Goal: Task Accomplishment & Management: Manage account settings

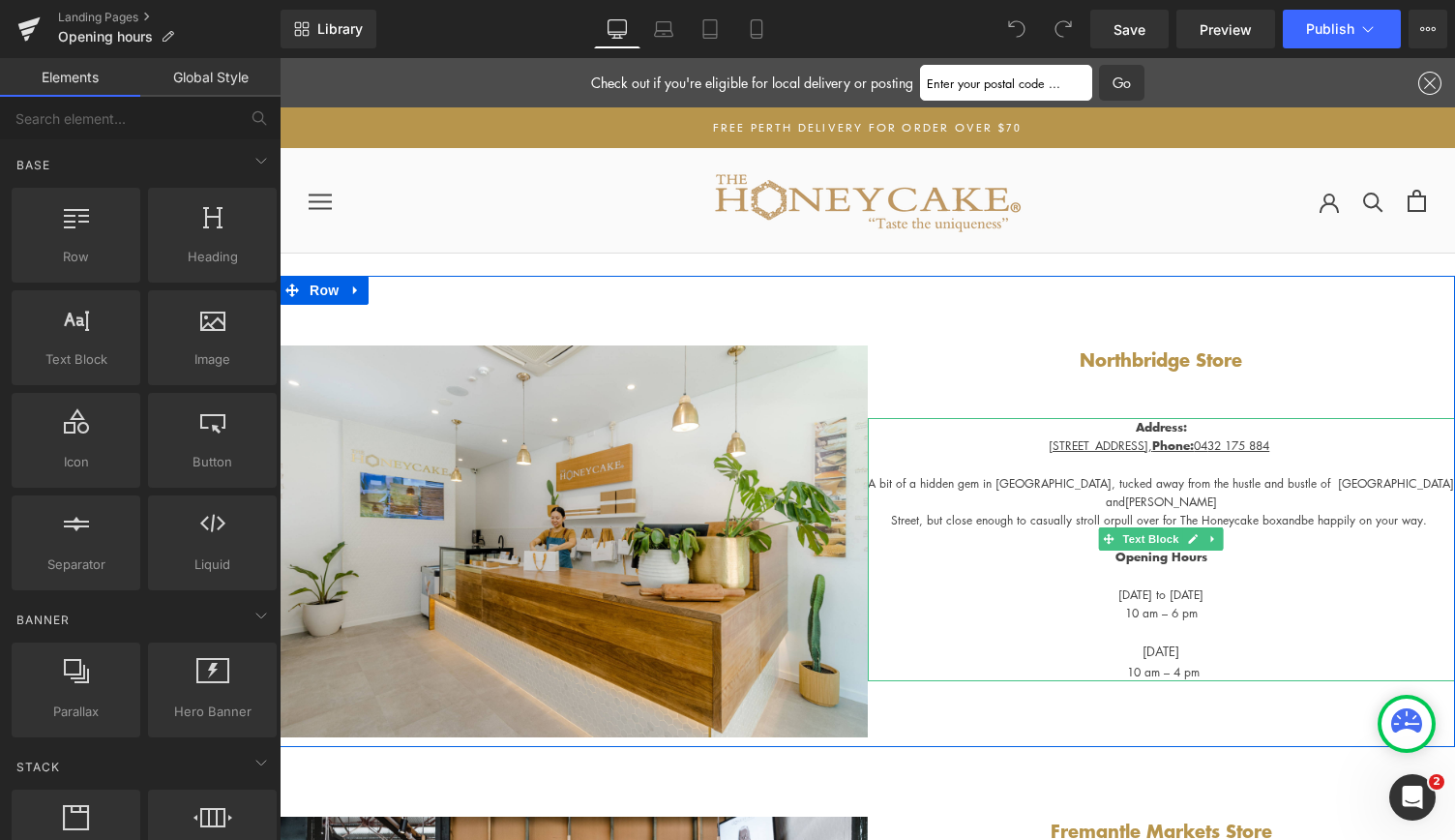
click at [1154, 604] on p "10 am – 6 pm" at bounding box center [1161, 613] width 588 height 19
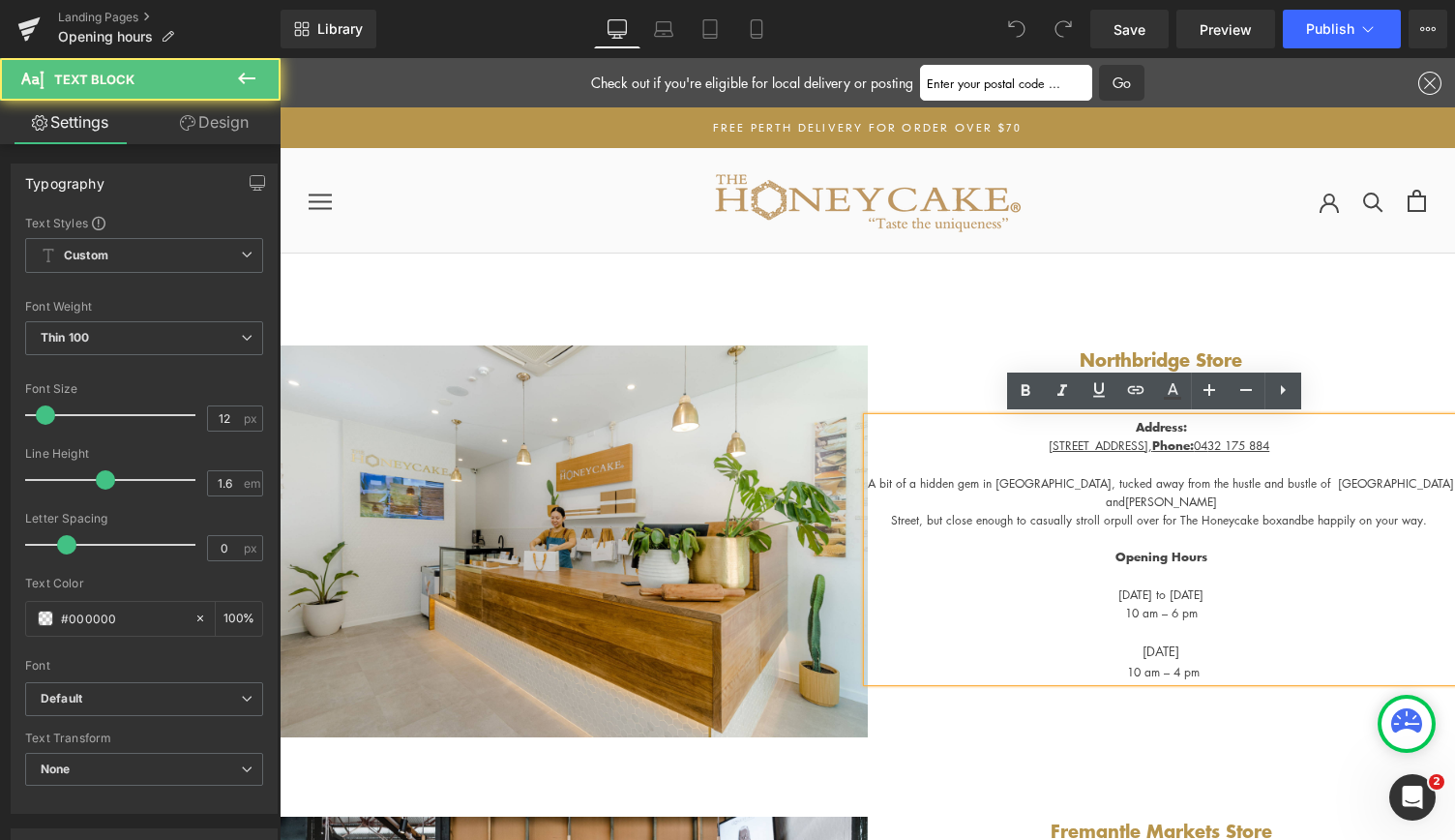
click at [1152, 604] on p "10 am – 6 pm" at bounding box center [1161, 613] width 588 height 19
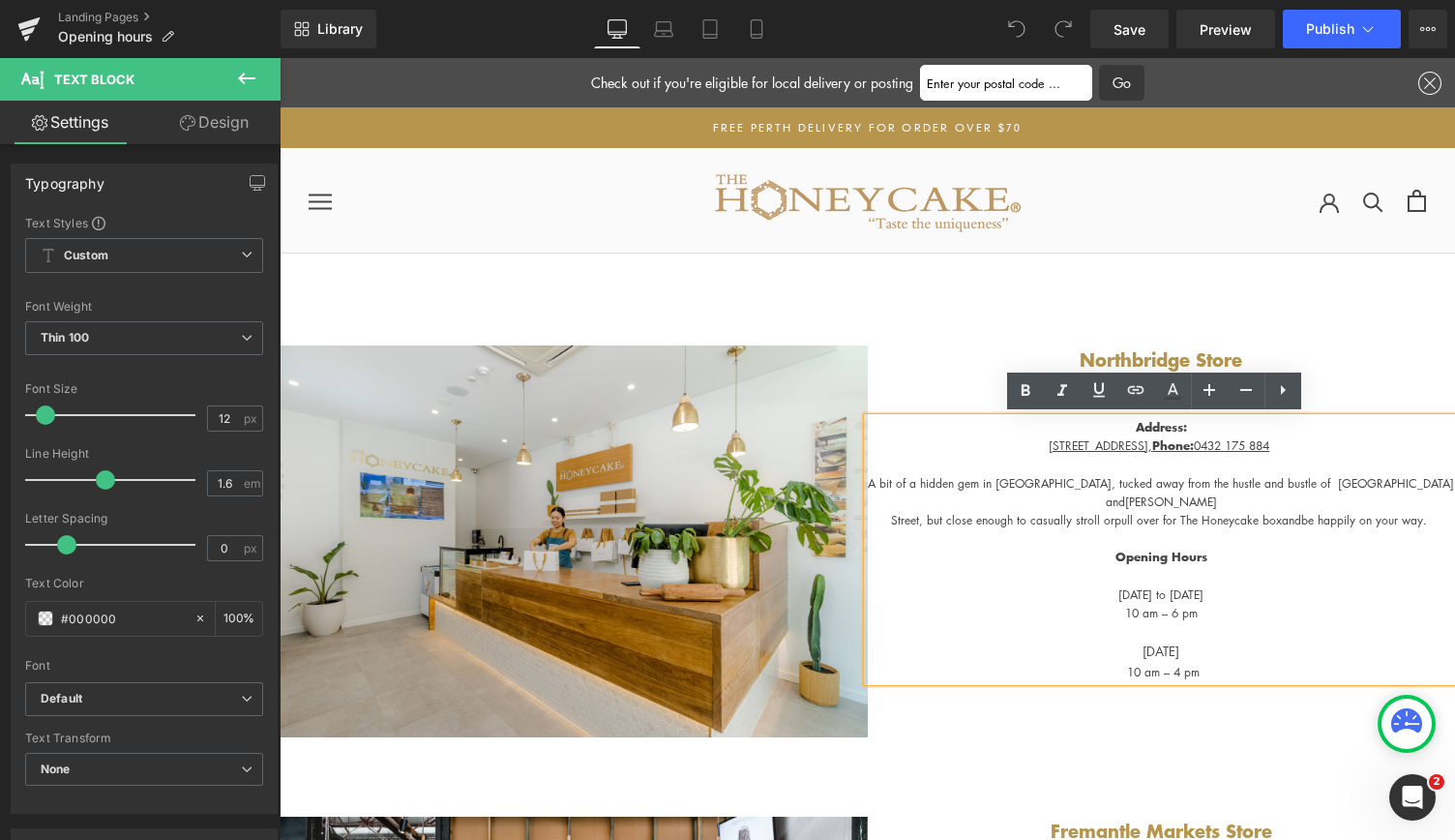
click at [1172, 604] on p "10 am – 6 pm" at bounding box center [1161, 613] width 588 height 19
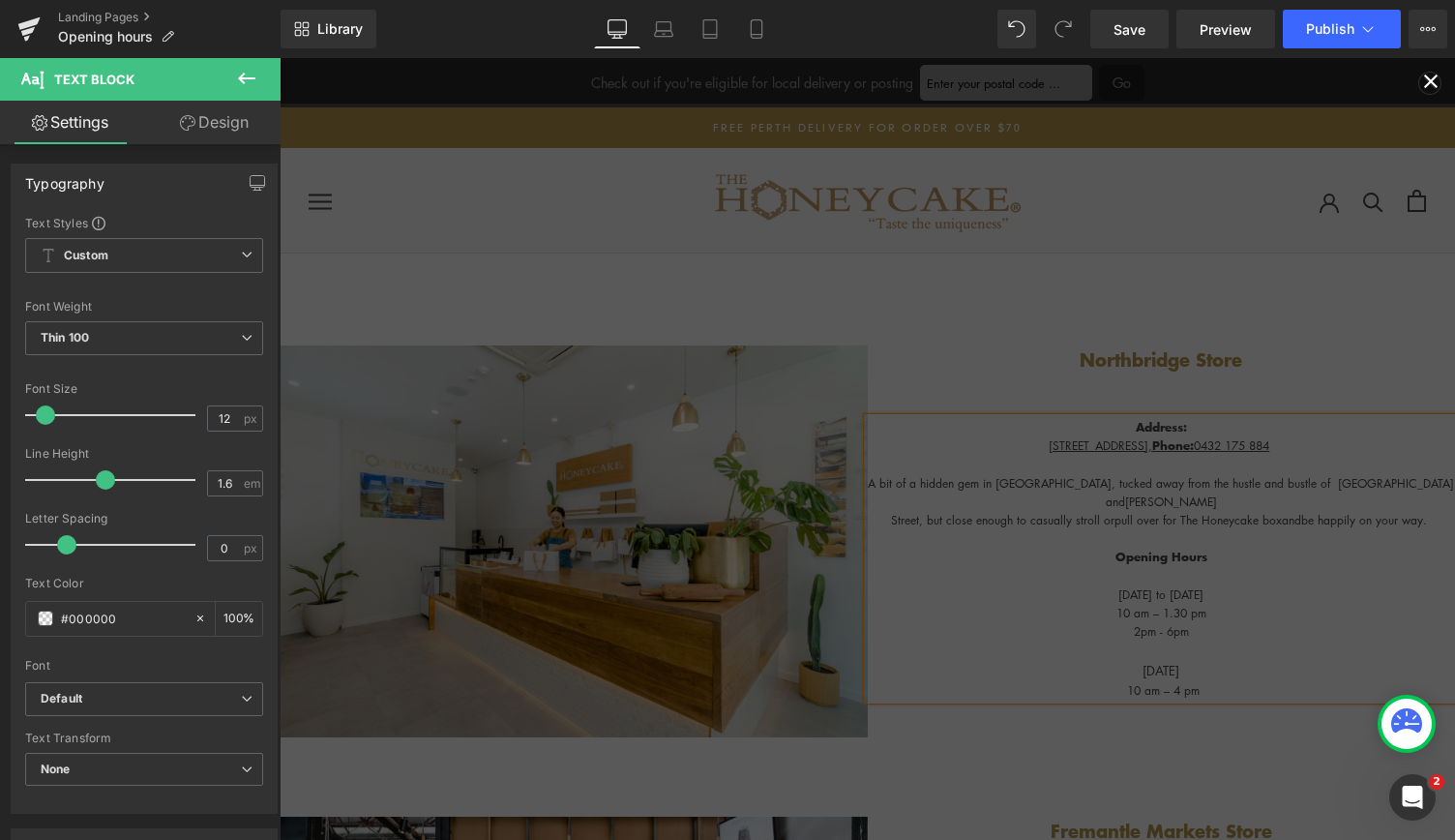
click at [1417, 75] on span at bounding box center [1431, 80] width 48 height 45
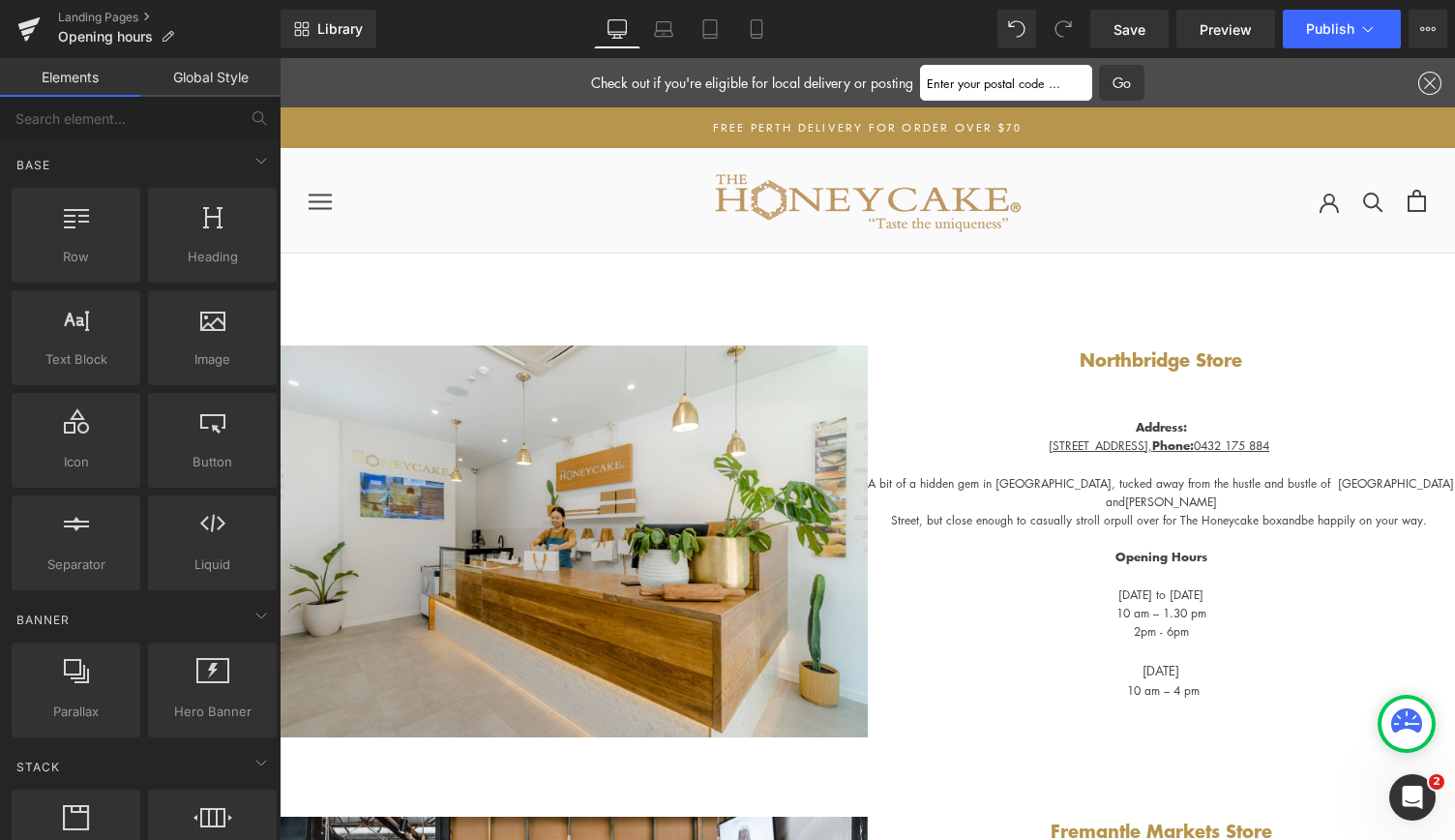
click at [1164, 682] on div "Image Northbridge Store Heading Separator Address: [STREET_ADDRESS] , Phone: [P…" at bounding box center [868, 511] width 1176 height 471
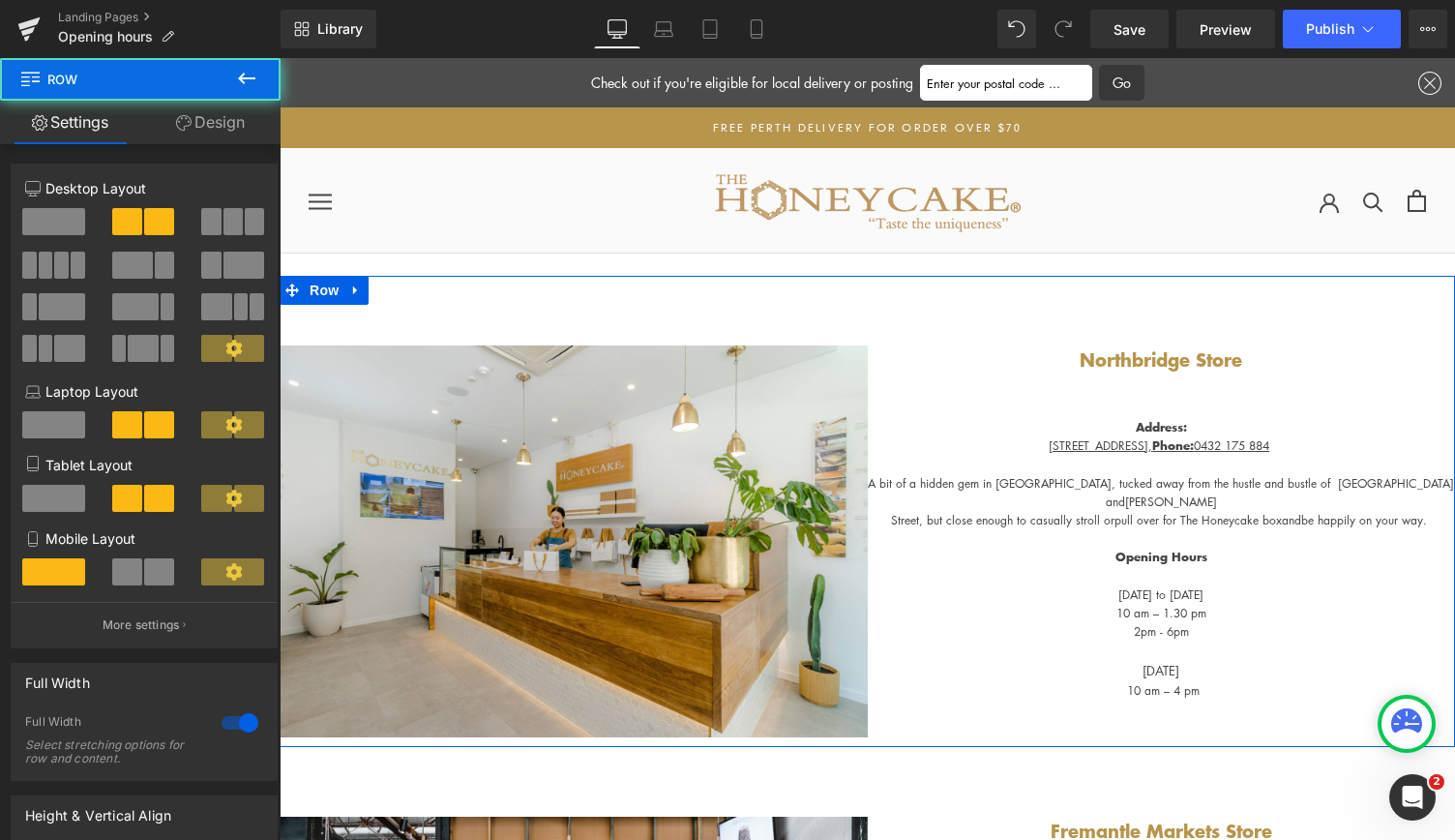
click at [280, 58] on div at bounding box center [280, 58] width 0 height 0
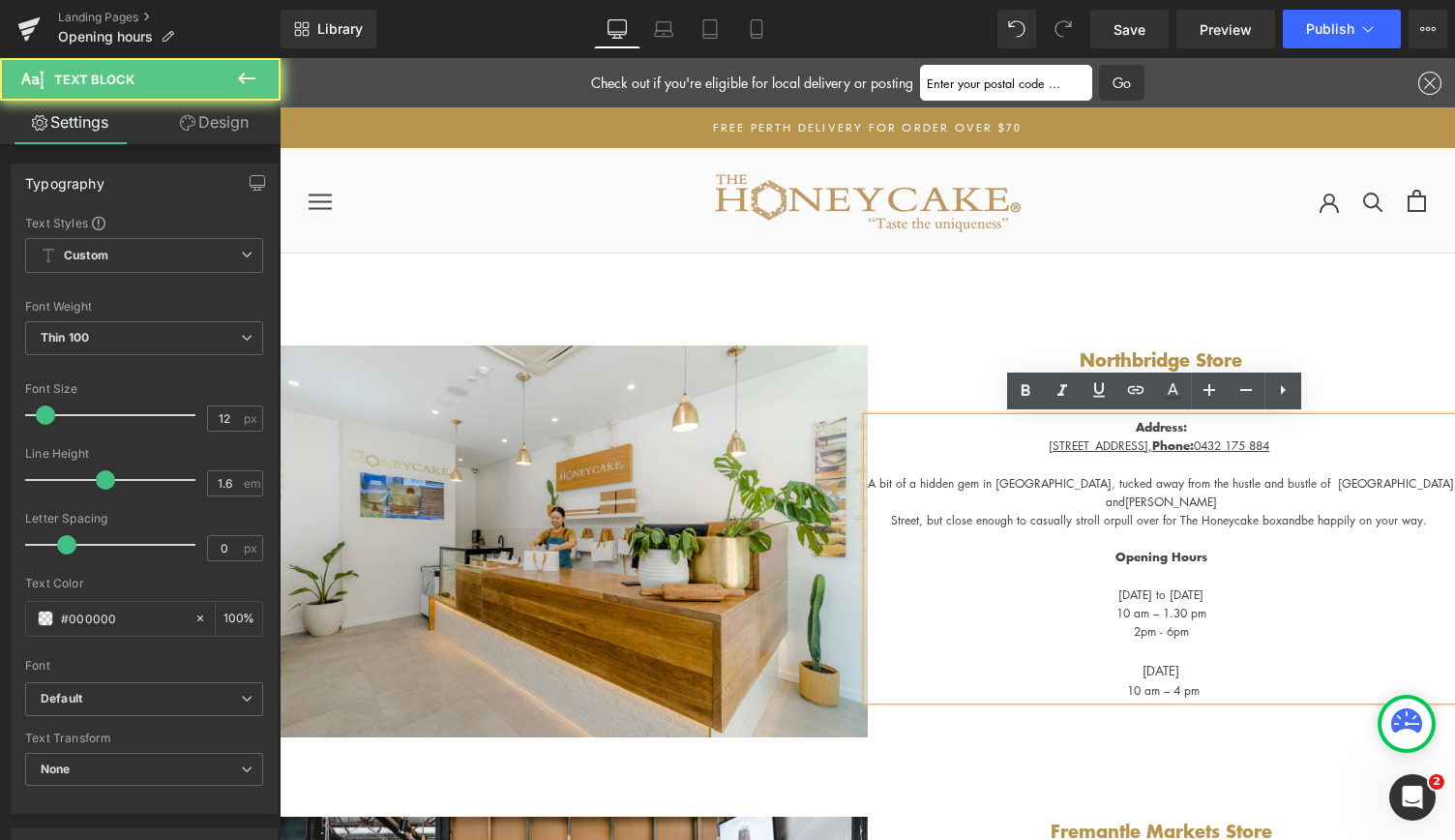
click at [1176, 682] on span "10 am – 4 pm" at bounding box center [1163, 690] width 72 height 17
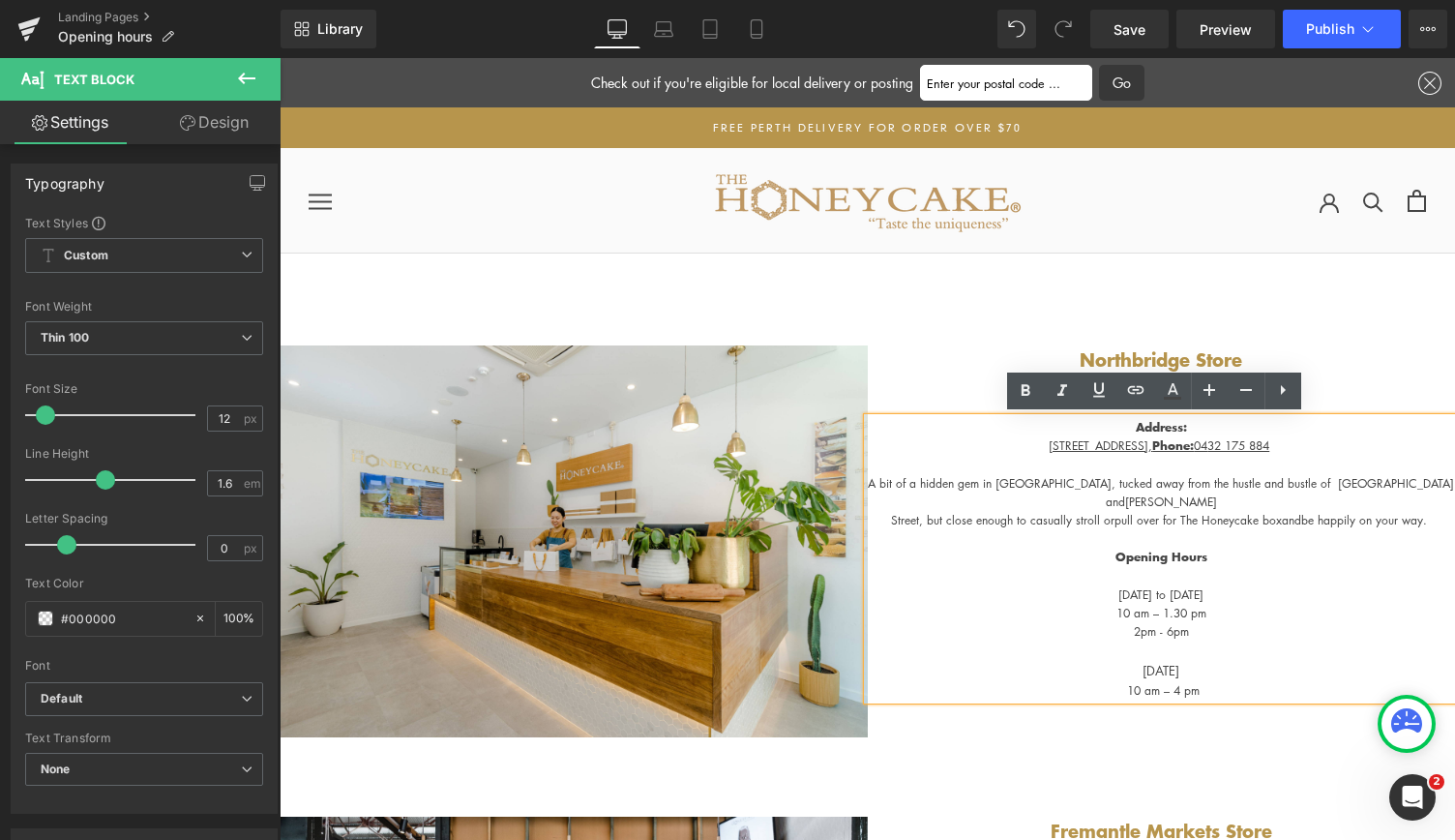
click at [1171, 682] on span "10 am – 4 pm" at bounding box center [1163, 690] width 72 height 17
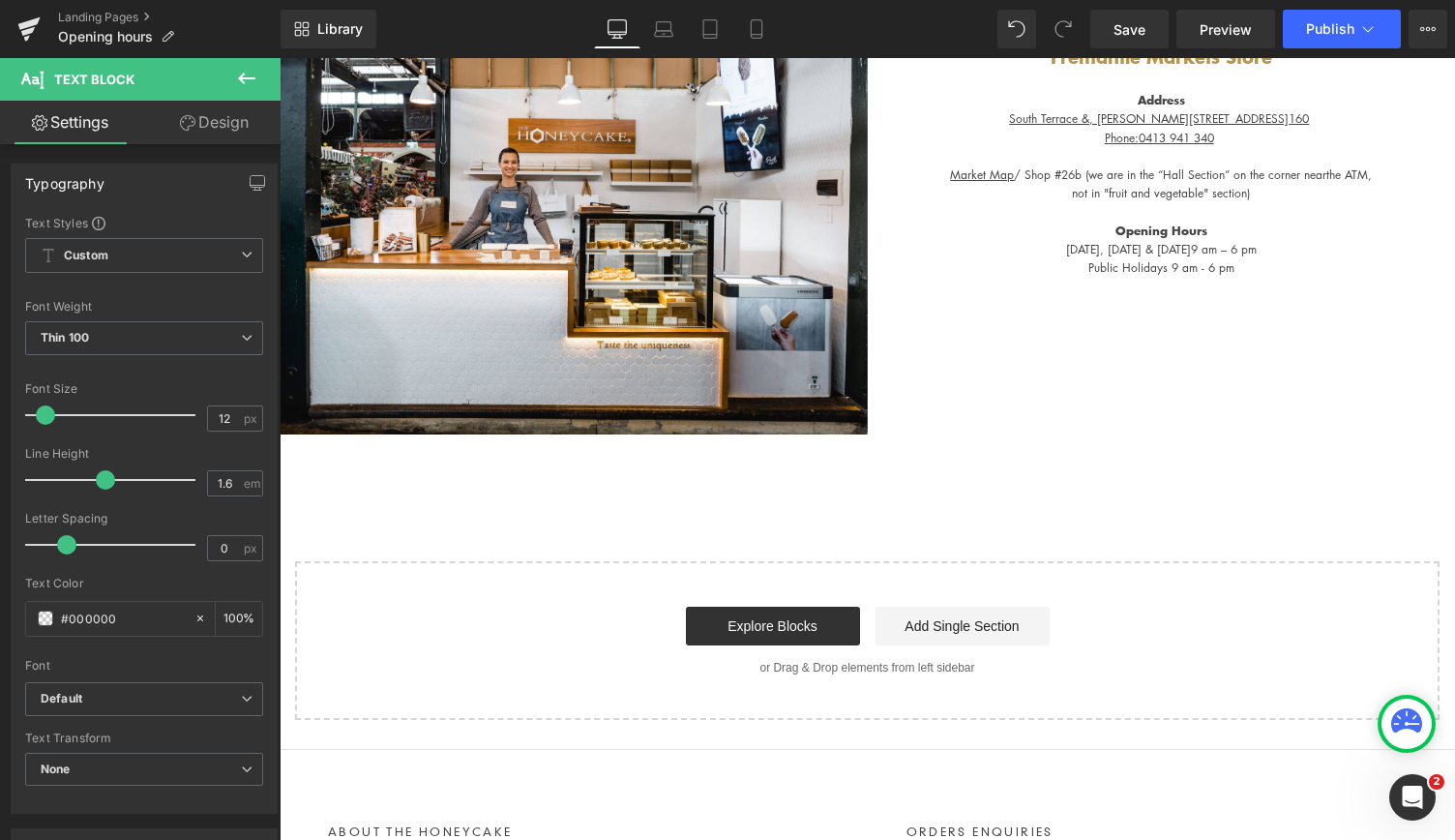
scroll to position [484, 0]
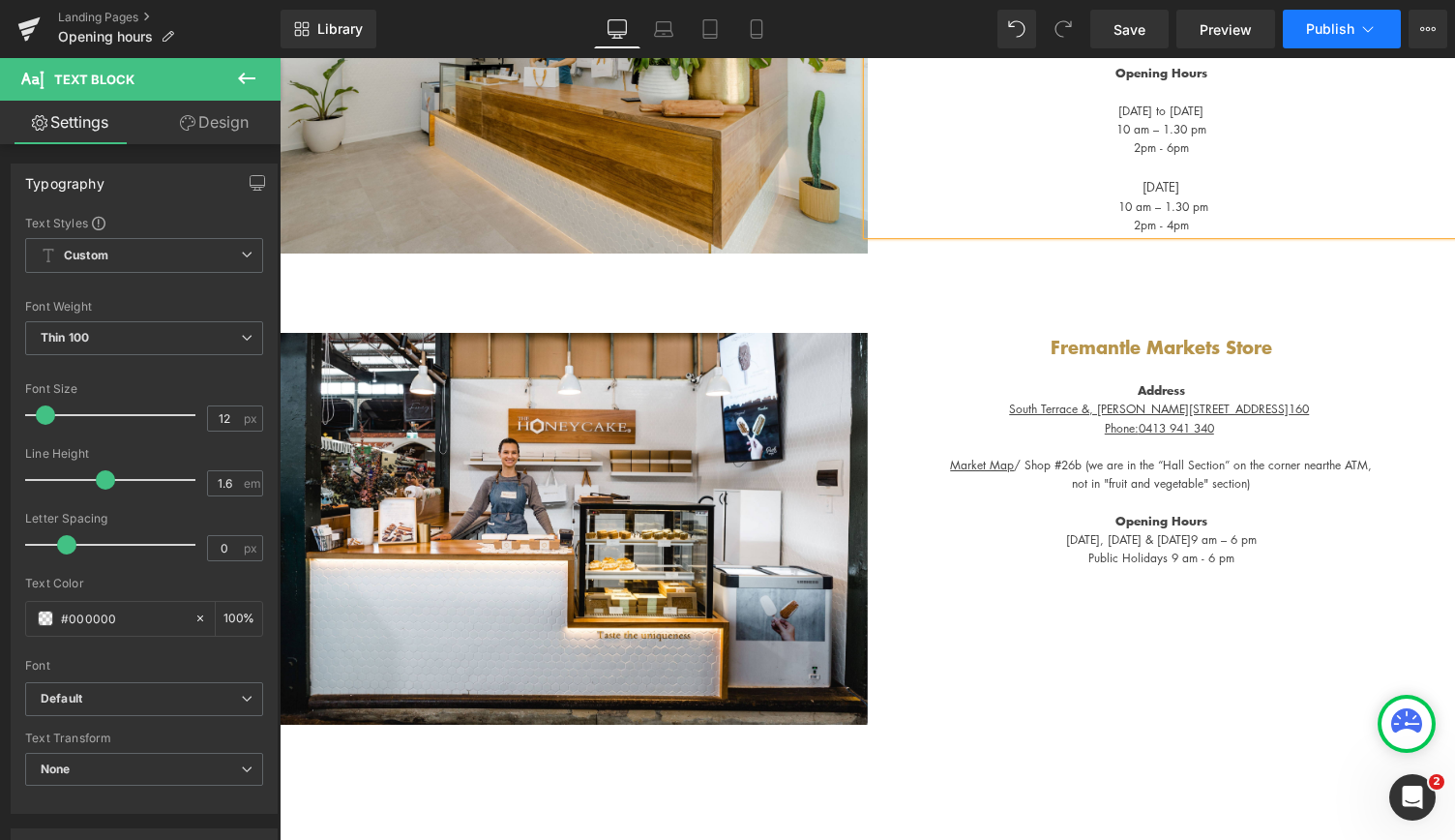
click at [1298, 23] on button "Publish" at bounding box center [1341, 29] width 118 height 39
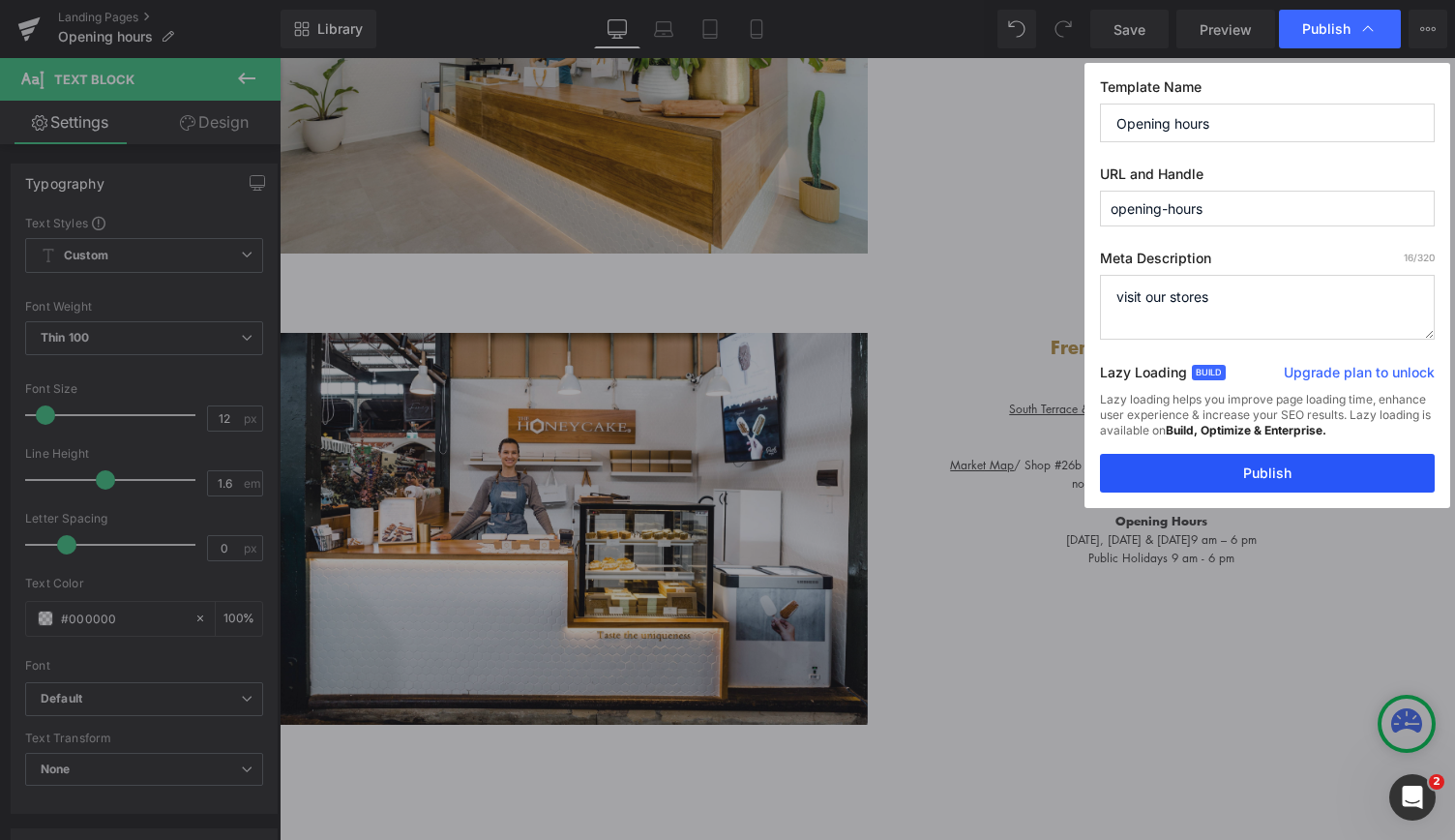
drag, startPoint x: 1248, startPoint y: 478, endPoint x: 968, endPoint y: 421, distance: 285.7
click at [1248, 479] on button "Publish" at bounding box center [1268, 473] width 335 height 39
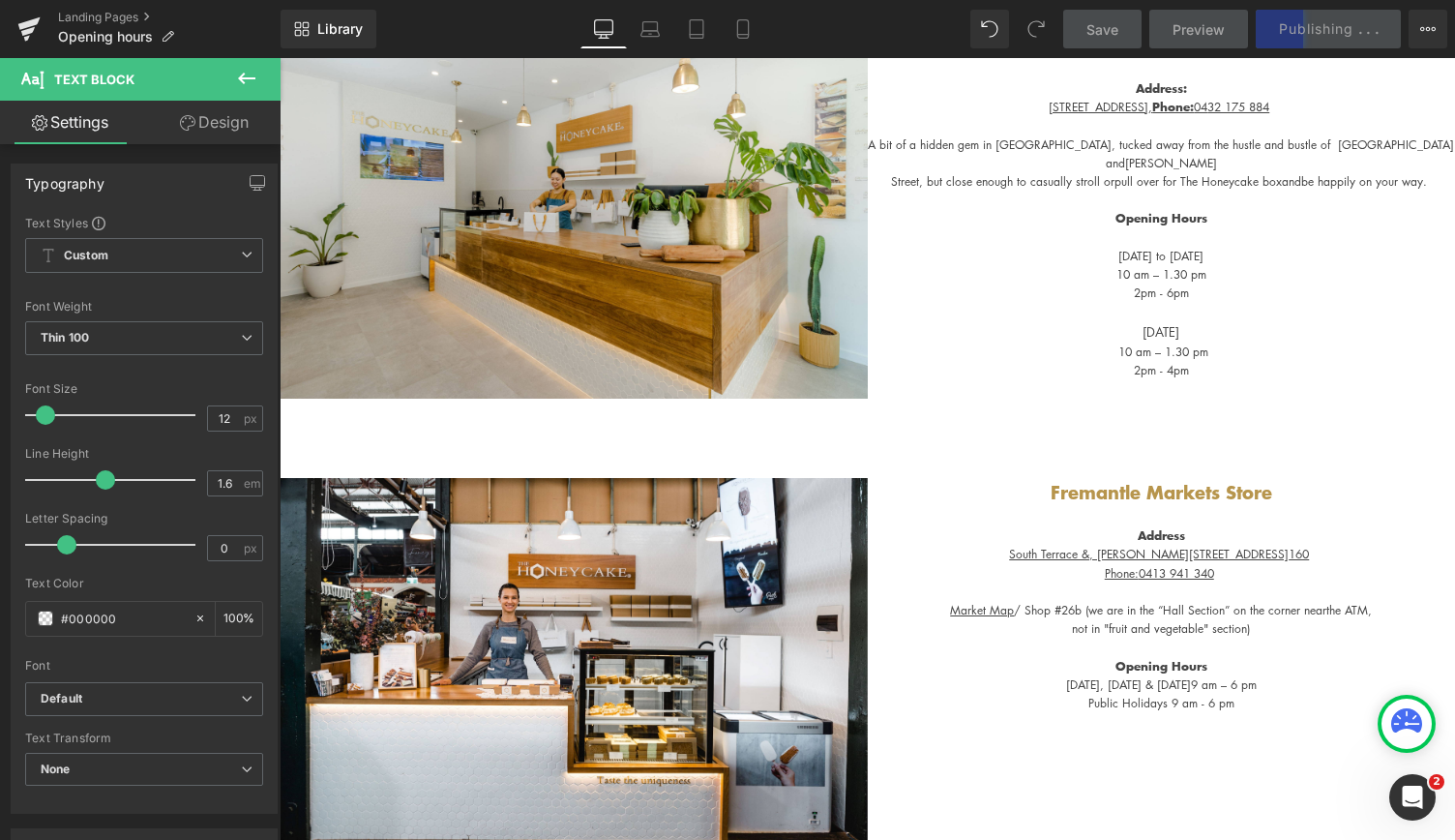
scroll to position [290, 0]
